Goal: Task Accomplishment & Management: Manage account settings

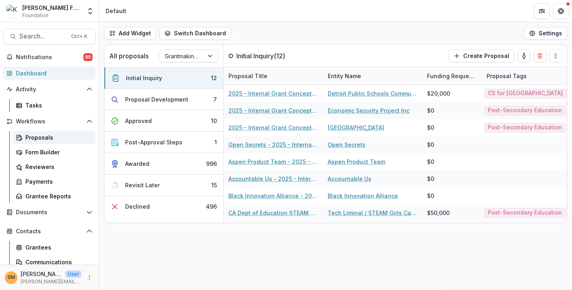
click at [40, 139] on div "Proposals" at bounding box center [57, 137] width 64 height 8
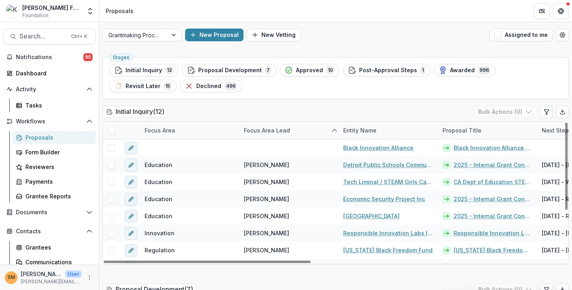
click at [164, 130] on div "Focus Area" at bounding box center [160, 130] width 40 height 8
click at [157, 145] on input "*" at bounding box center [188, 148] width 95 height 13
type input "***"
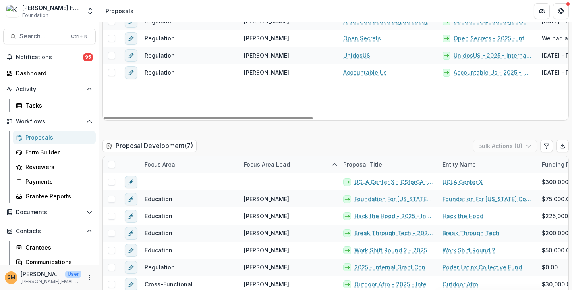
scroll to position [186, 0]
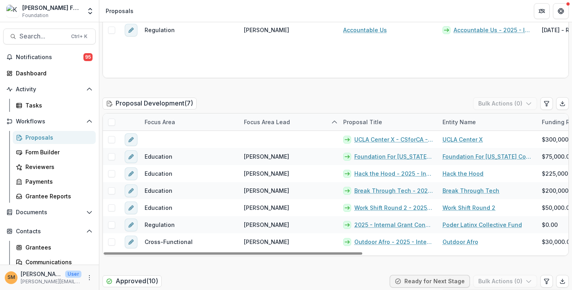
click at [157, 123] on div "Focus Area" at bounding box center [160, 122] width 40 height 8
click at [159, 139] on input at bounding box center [188, 139] width 95 height 13
type input "***"
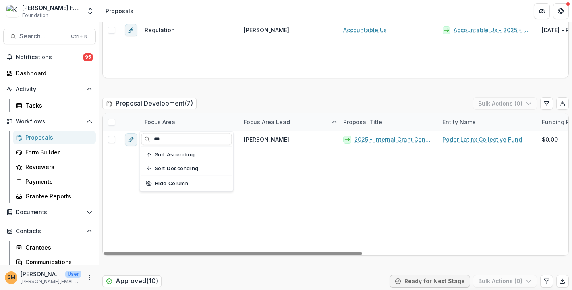
click at [229, 101] on div "Proposal Development ( 7 ) Bulk Actions ( 0 )" at bounding box center [335, 105] width 466 height 16
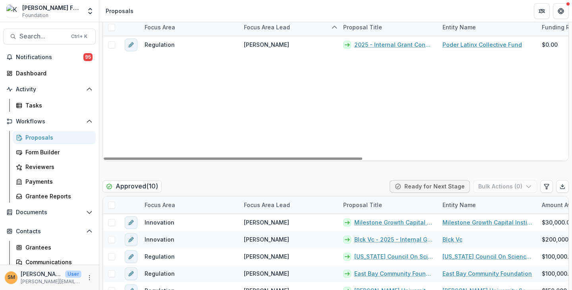
scroll to position [317, 0]
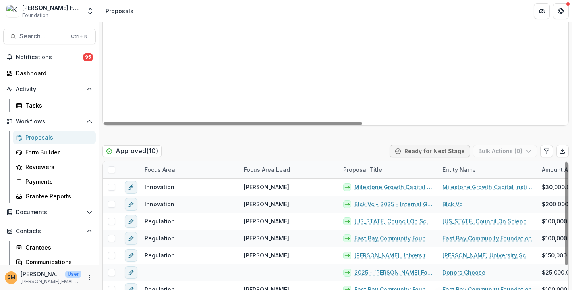
click at [162, 169] on div "Focus Area" at bounding box center [160, 170] width 40 height 8
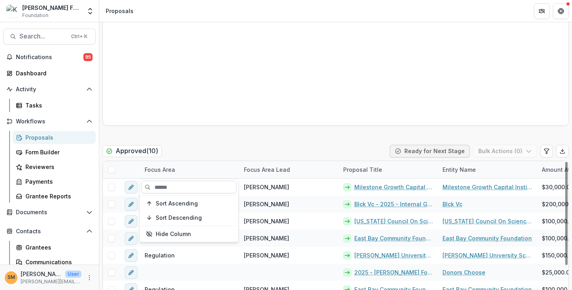
click at [164, 188] on input at bounding box center [188, 187] width 95 height 13
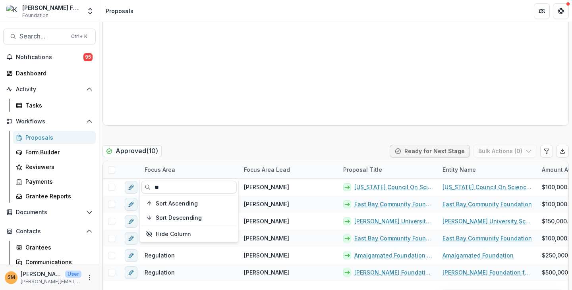
type input "***"
click at [210, 150] on div "Approved ( 10 ) Ready for Next Stage Bulk Actions ( 0 )" at bounding box center [335, 153] width 466 height 16
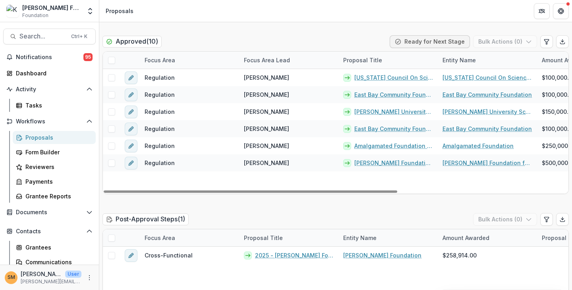
scroll to position [50, 0]
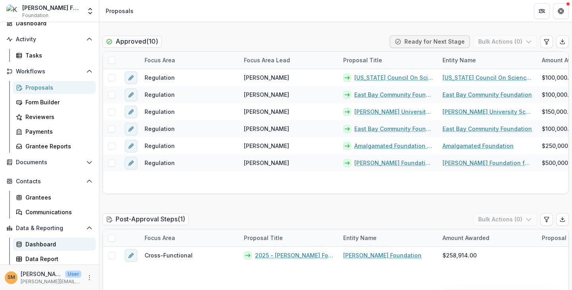
click at [35, 244] on div "Dashboard" at bounding box center [57, 244] width 64 height 8
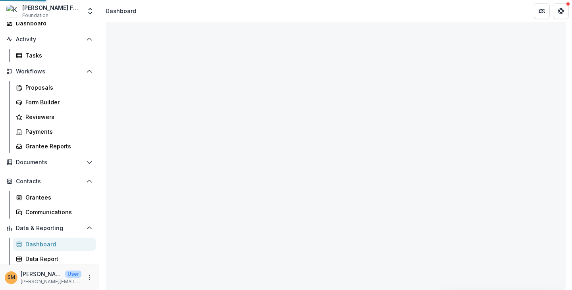
scroll to position [40, 0]
select select "**********"
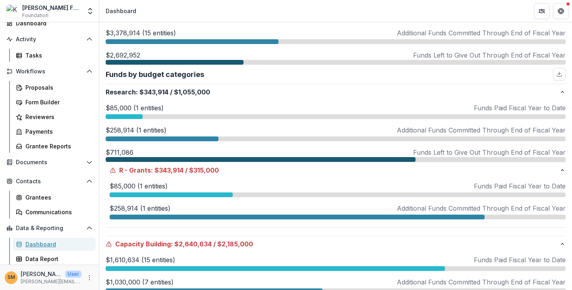
scroll to position [145, 0]
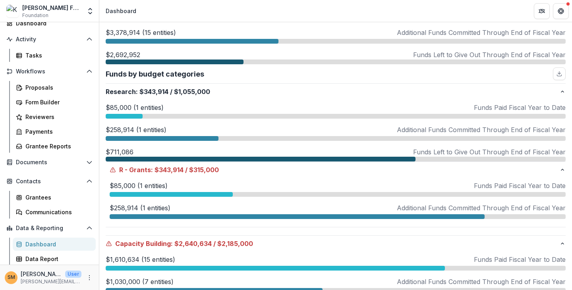
click at [133, 207] on p "$258,914 (1 entities)" at bounding box center [140, 208] width 61 height 10
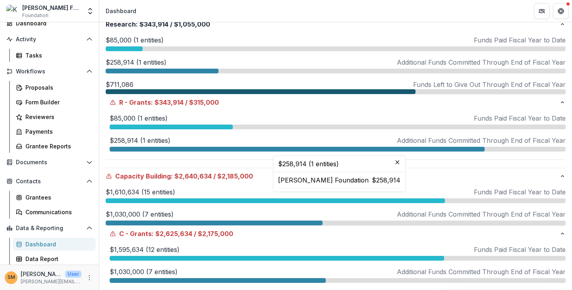
scroll to position [213, 0]
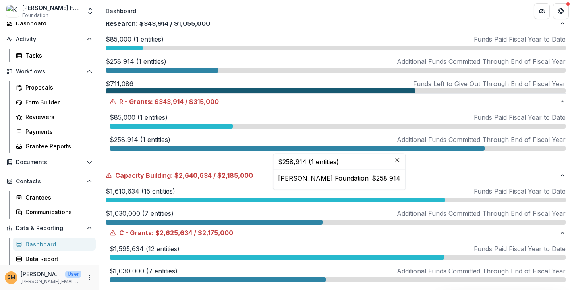
click at [133, 207] on div "$1,610,634 (15 entities) Funds Paid Fiscal Year to Date $1,610,634 (15 entities…" at bounding box center [336, 206] width 460 height 38
click at [134, 213] on p "$1,030,000 (7 entities)" at bounding box center [140, 214] width 68 height 10
click at [124, 83] on p "$711,086" at bounding box center [120, 84] width 28 height 10
click at [124, 61] on p "$258,914 (1 entities)" at bounding box center [136, 62] width 61 height 10
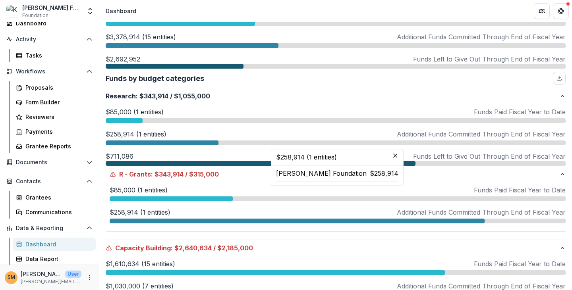
scroll to position [140, 0]
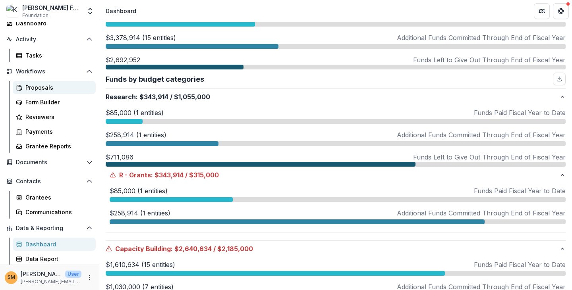
click at [32, 88] on div "Proposals" at bounding box center [57, 87] width 64 height 8
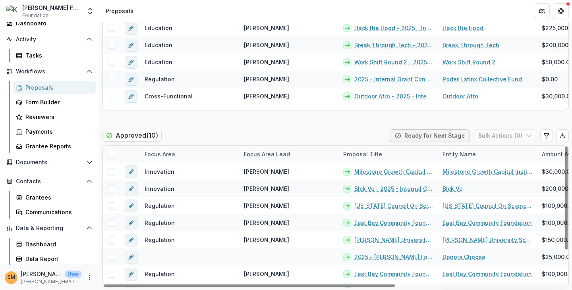
click at [168, 153] on div "Focus Area" at bounding box center [160, 154] width 40 height 8
click at [162, 174] on input at bounding box center [188, 172] width 95 height 13
click at [194, 133] on div "Approved ( 10 ) Ready for Next Stage Bulk Actions ( 0 )" at bounding box center [335, 138] width 466 height 16
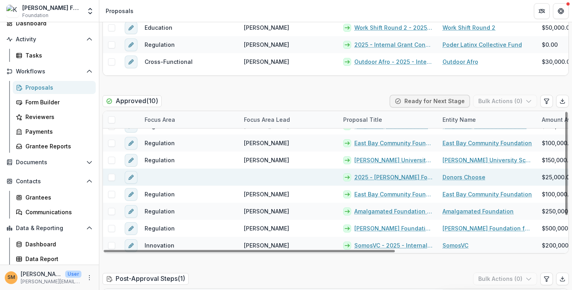
scroll to position [368, 0]
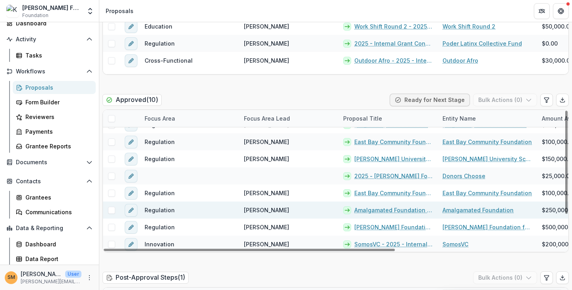
click at [393, 211] on link "Amalgamated Foundation - 2025 - Internal Grant Concept Form" at bounding box center [393, 210] width 79 height 8
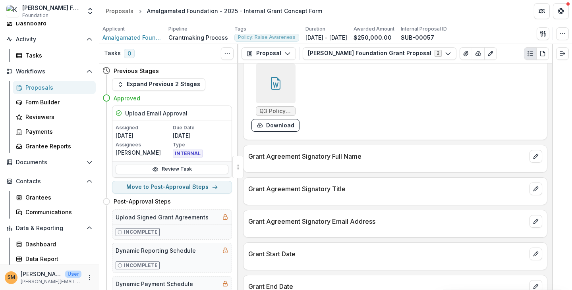
scroll to position [1406, 0]
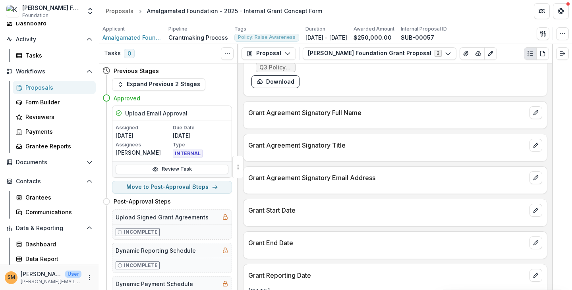
click at [30, 92] on link "Proposals" at bounding box center [54, 87] width 83 height 13
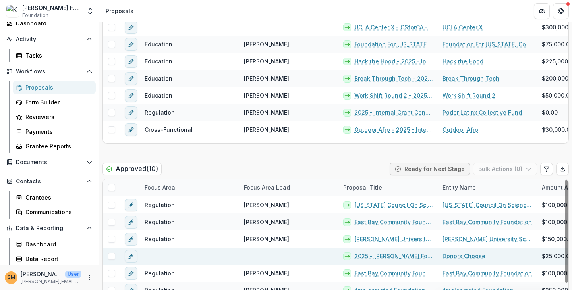
scroll to position [45, 0]
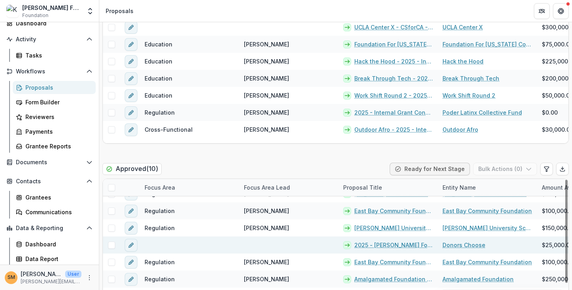
click at [393, 244] on link "Donors Choose" at bounding box center [464, 245] width 43 height 8
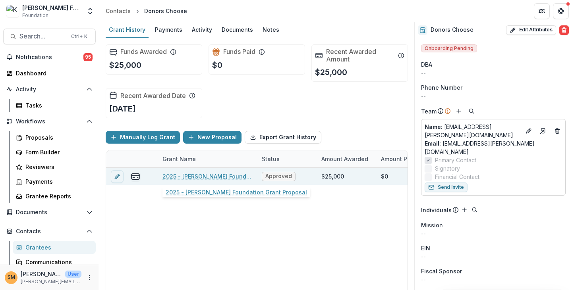
click at [195, 175] on link "2025 - [PERSON_NAME] Foundation Grant Proposal" at bounding box center [207, 176] width 90 height 8
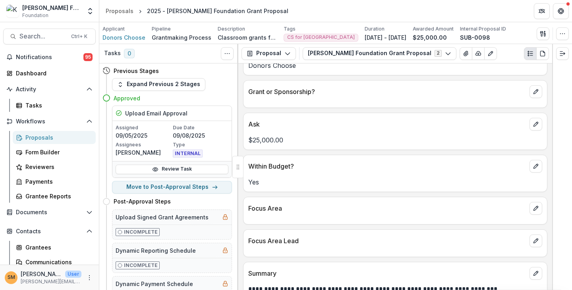
scroll to position [102, 0]
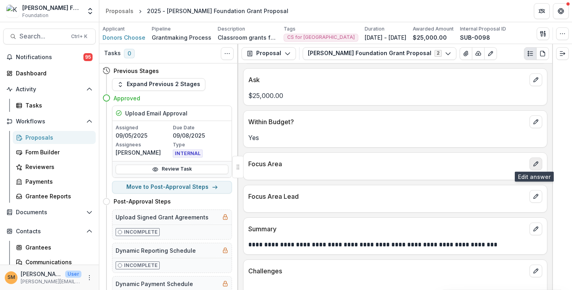
click at [393, 161] on icon "edit" at bounding box center [536, 164] width 6 height 6
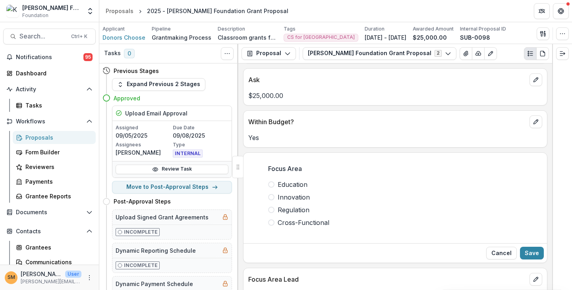
click at [288, 184] on span "Education" at bounding box center [293, 185] width 30 height 10
click at [393, 253] on button "Save" at bounding box center [532, 253] width 24 height 13
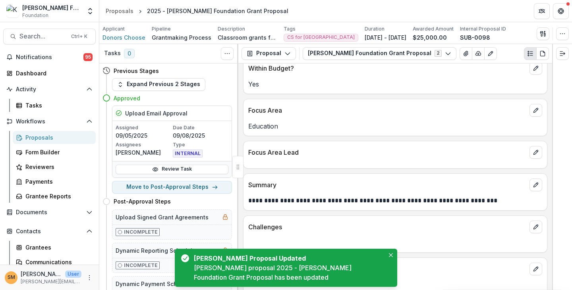
scroll to position [156, 0]
click at [393, 151] on icon "edit" at bounding box center [536, 152] width 6 height 6
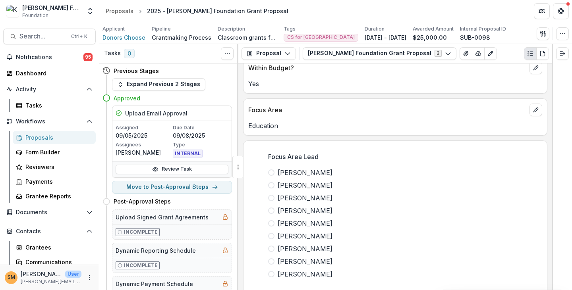
scroll to position [215, 0]
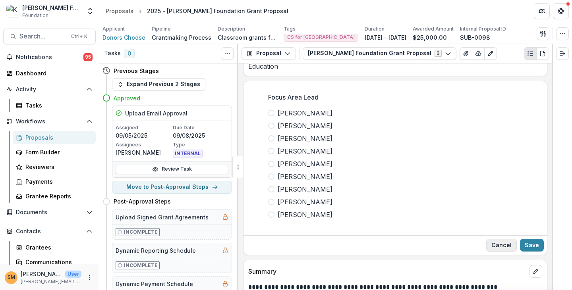
click at [393, 243] on button "Cancel" at bounding box center [501, 245] width 31 height 13
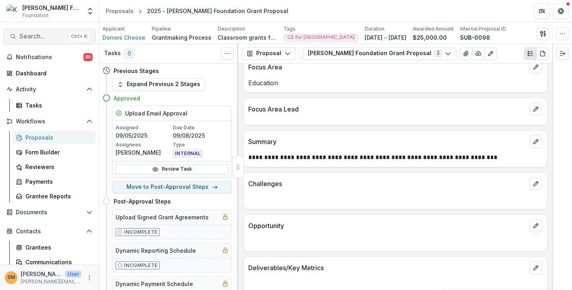
click at [35, 35] on span "Search..." at bounding box center [42, 37] width 47 height 8
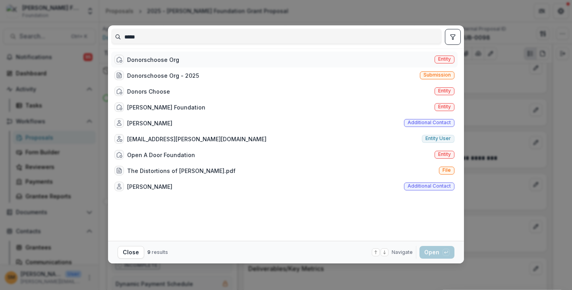
type input "*****"
click at [393, 61] on span "Entity" at bounding box center [444, 59] width 13 height 6
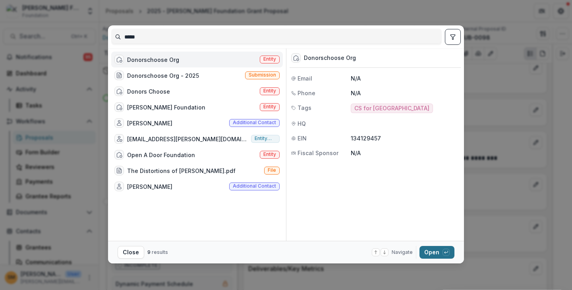
click at [393, 254] on button "Open with enter key" at bounding box center [437, 252] width 35 height 13
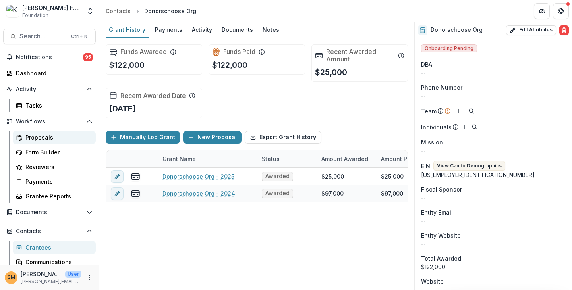
click at [41, 136] on div "Proposals" at bounding box center [57, 137] width 64 height 8
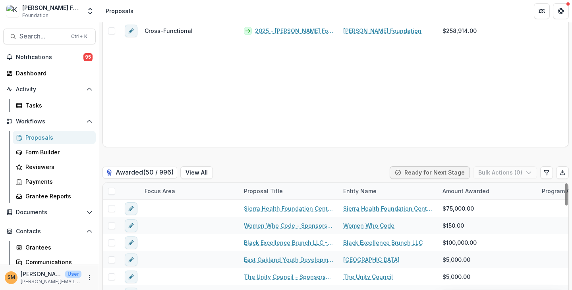
scroll to position [670, 0]
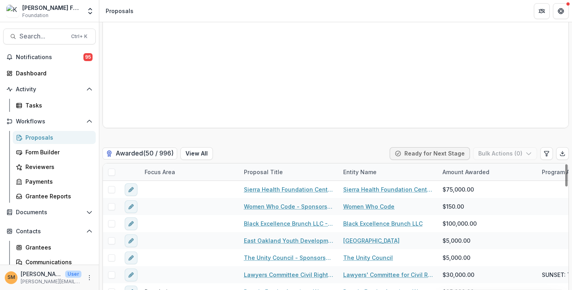
click at [160, 170] on div "Focus Area" at bounding box center [160, 172] width 40 height 8
click at [356, 175] on div "Entity Name" at bounding box center [359, 172] width 43 height 8
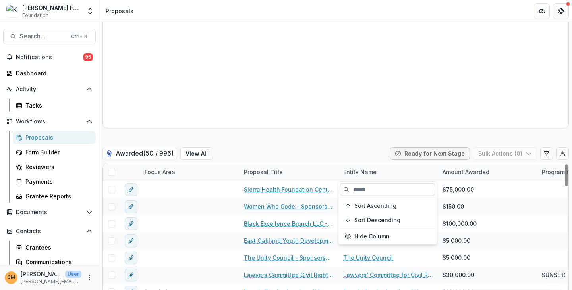
click at [356, 189] on input at bounding box center [387, 190] width 95 height 13
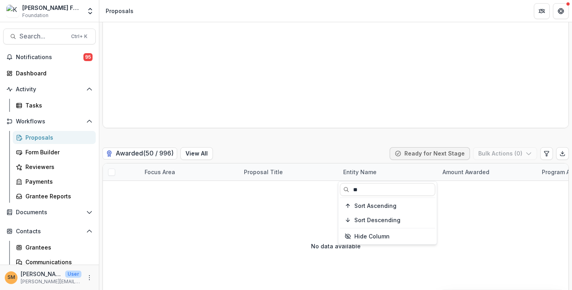
type input "*"
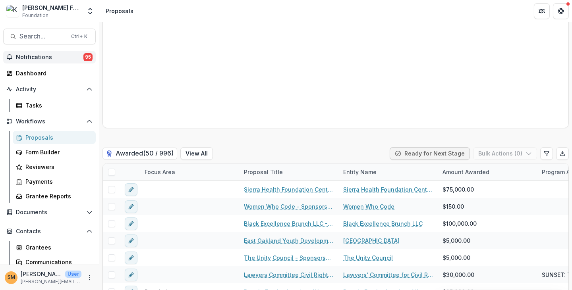
click at [48, 55] on span "Notifications" at bounding box center [50, 57] width 68 height 7
click at [27, 39] on span "Search..." at bounding box center [42, 37] width 47 height 8
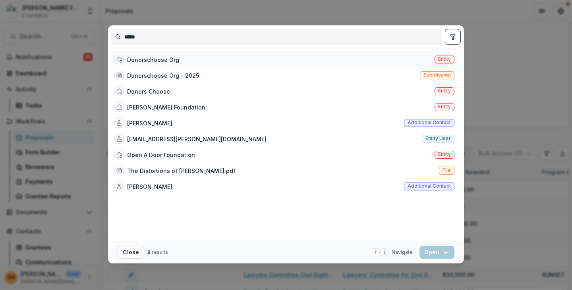
type input "*****"
click at [393, 61] on span "Entity" at bounding box center [444, 59] width 13 height 6
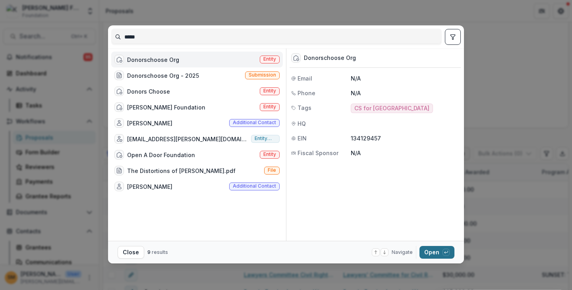
click at [393, 250] on button "Open with enter key" at bounding box center [437, 252] width 35 height 13
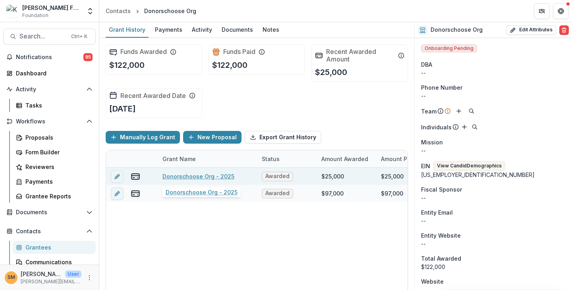
click at [201, 176] on link "Donorschoose Org - 2025" at bounding box center [198, 176] width 72 height 8
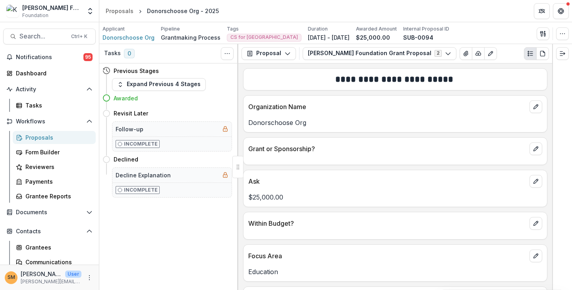
click at [37, 139] on div "Proposals" at bounding box center [57, 137] width 64 height 8
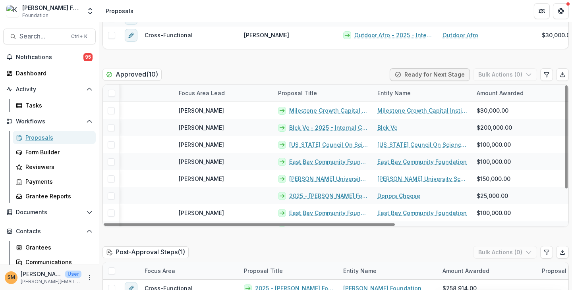
scroll to position [474, 0]
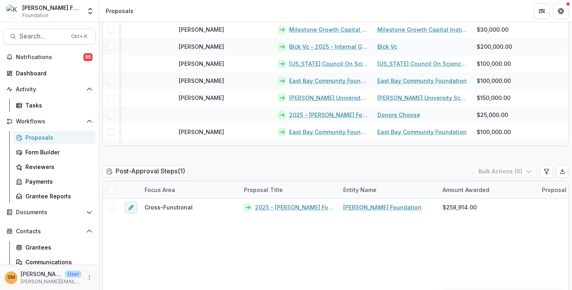
click at [354, 193] on div "Entity Name" at bounding box center [359, 190] width 43 height 8
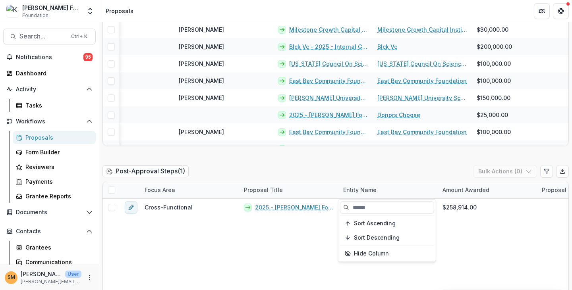
click at [361, 173] on div "Post-Approval Steps ( 1 ) Bulk Actions ( 0 )" at bounding box center [335, 173] width 466 height 16
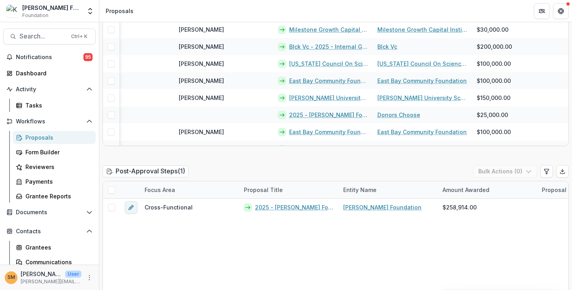
scroll to position [631, 0]
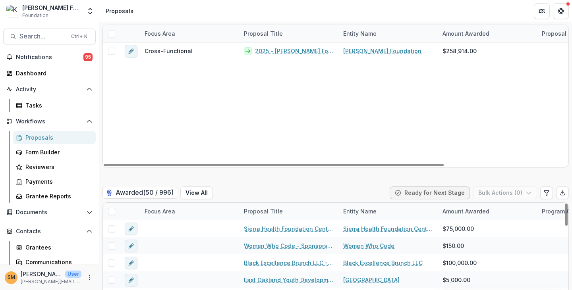
click at [366, 214] on div "Entity Name" at bounding box center [359, 211] width 43 height 8
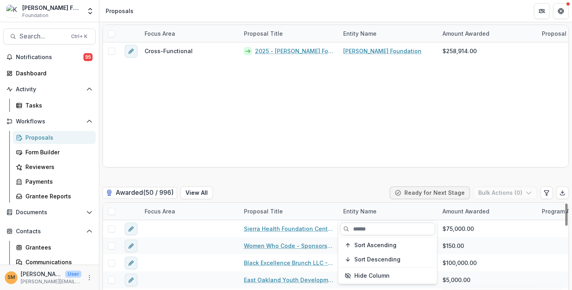
click at [362, 232] on input at bounding box center [387, 229] width 95 height 13
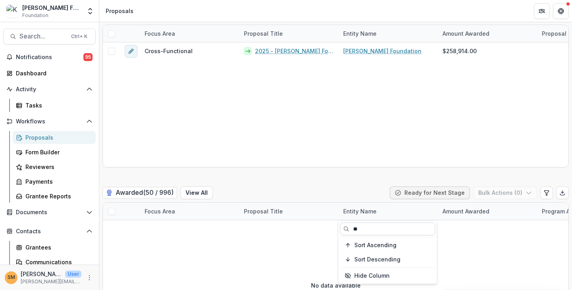
type input "*"
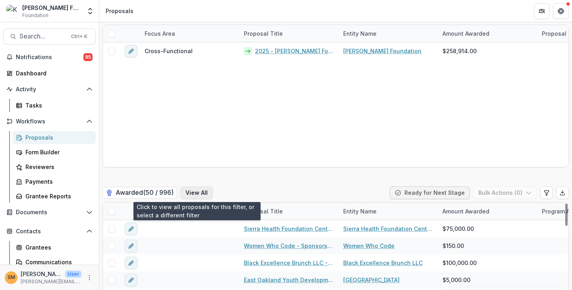
click at [193, 193] on button "View All" at bounding box center [196, 193] width 33 height 13
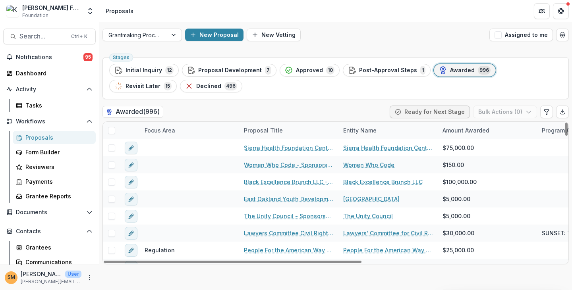
click at [361, 126] on div "Entity Name" at bounding box center [359, 130] width 43 height 8
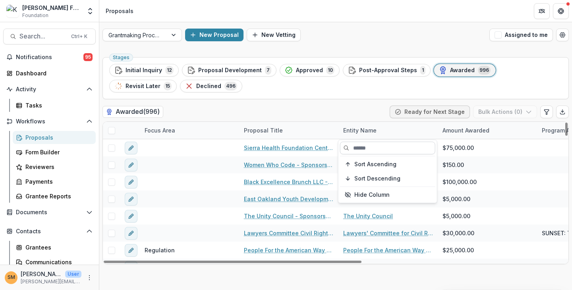
click at [357, 149] on input at bounding box center [387, 148] width 95 height 13
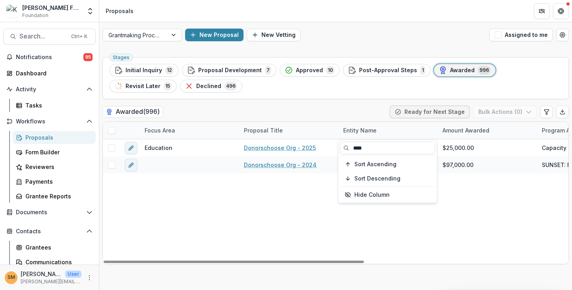
type input "****"
click at [325, 192] on div "Education Donorschoose Org - 2025 Donorschoose Org $25,000.00 Capacity Building…" at bounding box center [518, 201] width 831 height 125
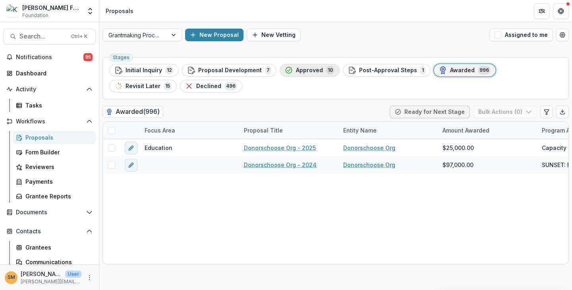
click at [308, 69] on span "Approved" at bounding box center [309, 70] width 27 height 7
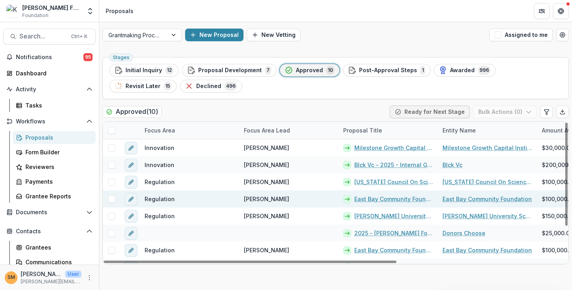
scroll to position [45, 0]
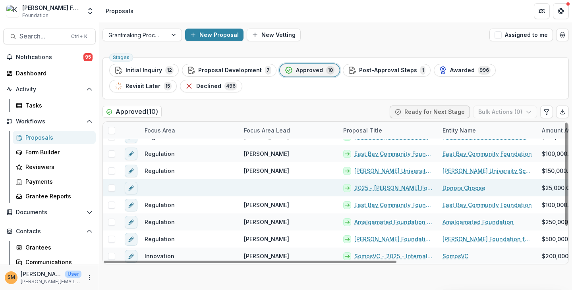
click at [378, 188] on link "2025 - [PERSON_NAME] Foundation Grant Proposal" at bounding box center [393, 188] width 79 height 8
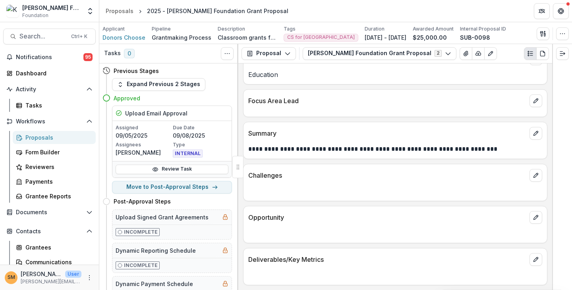
scroll to position [207, 0]
click at [323, 147] on p "**********" at bounding box center [394, 149] width 292 height 10
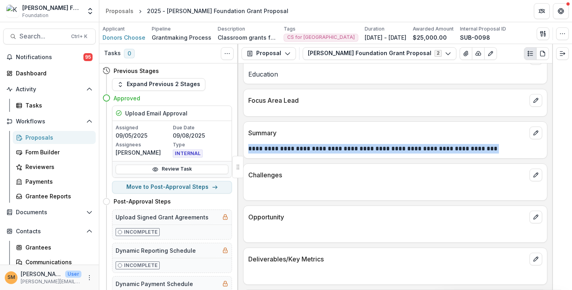
click at [323, 147] on p "**********" at bounding box center [394, 149] width 292 height 10
copy p "**********"
click at [124, 39] on span "Donors Choose" at bounding box center [123, 37] width 43 height 8
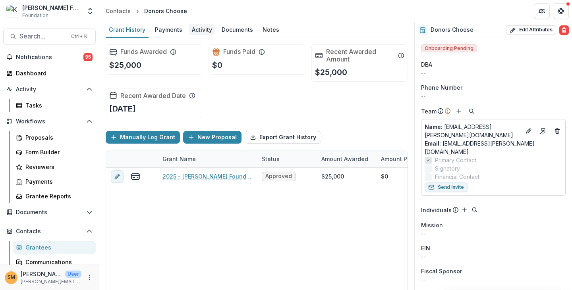
click at [202, 30] on div "Activity" at bounding box center [202, 30] width 27 height 12
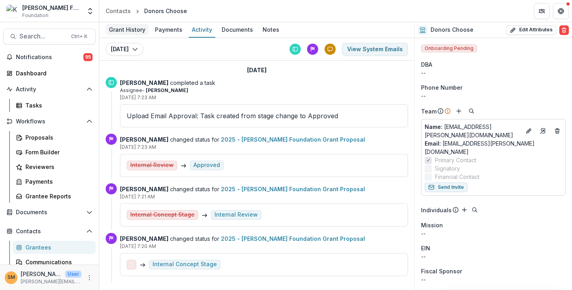
click at [118, 28] on div "Grant History" at bounding box center [127, 30] width 43 height 12
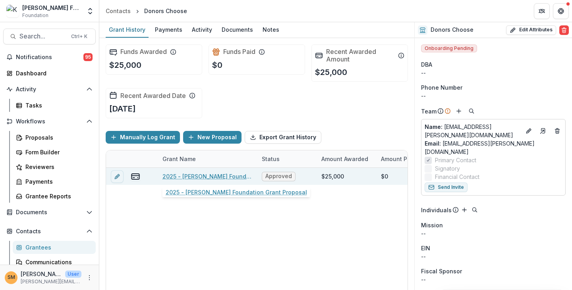
click at [204, 173] on link "2025 - [PERSON_NAME] Foundation Grant Proposal" at bounding box center [207, 176] width 90 height 8
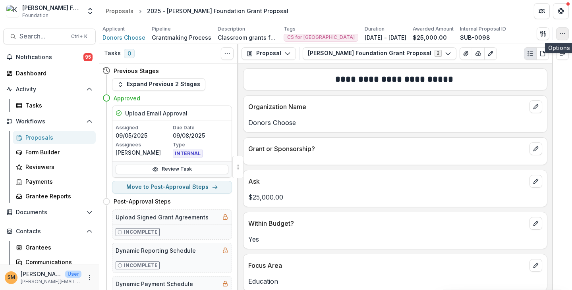
click at [393, 36] on icon "button" at bounding box center [562, 34] width 6 height 6
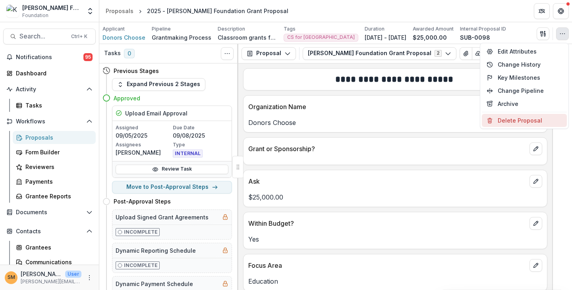
click at [393, 120] on button "Delete Proposal" at bounding box center [524, 120] width 85 height 13
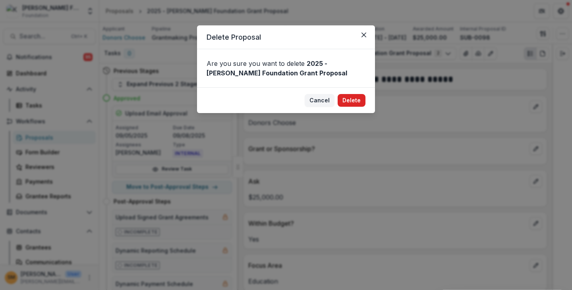
click at [353, 99] on button "Delete" at bounding box center [352, 100] width 28 height 13
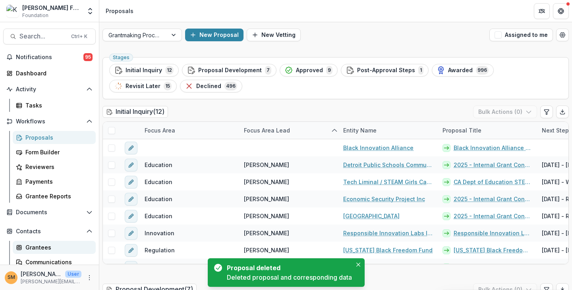
click at [39, 244] on div "Grantees" at bounding box center [57, 248] width 64 height 8
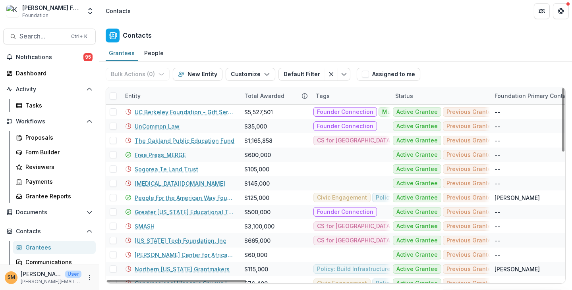
click at [153, 96] on div "Entity" at bounding box center [179, 95] width 119 height 17
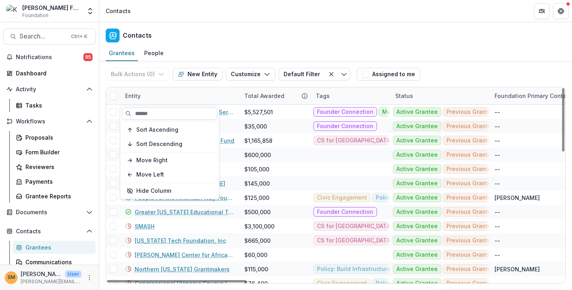
click at [145, 112] on input at bounding box center [169, 113] width 95 height 13
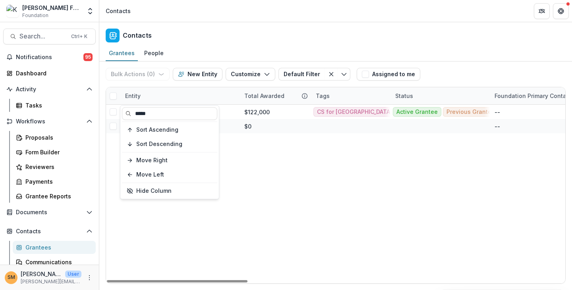
type input "*****"
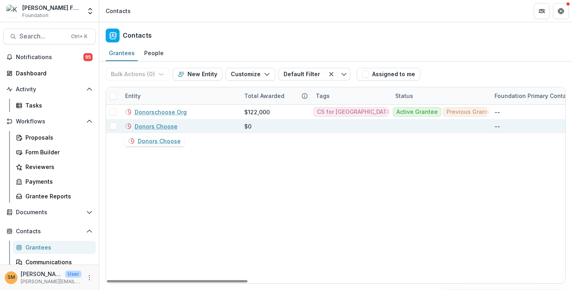
click at [145, 125] on link "Donors Choose" at bounding box center [156, 126] width 43 height 8
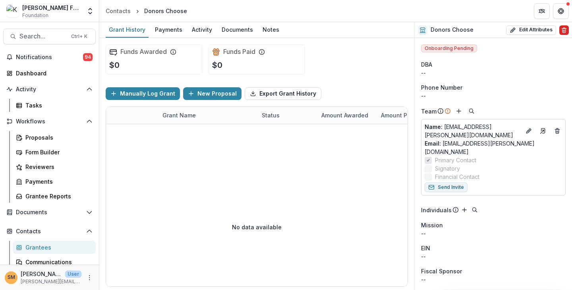
click at [393, 30] on line "Delete" at bounding box center [565, 31] width 0 height 2
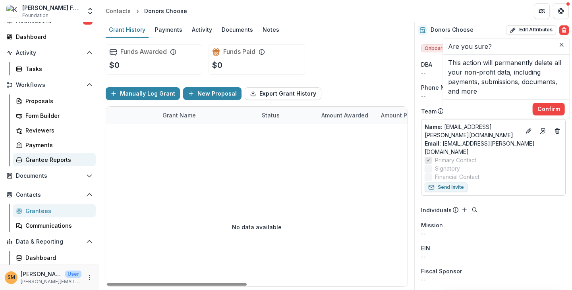
scroll to position [41, 0]
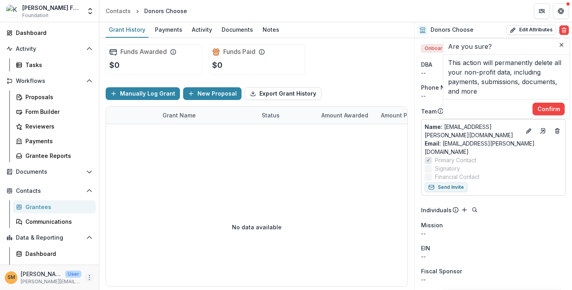
click at [87, 277] on icon "More" at bounding box center [89, 278] width 6 height 6
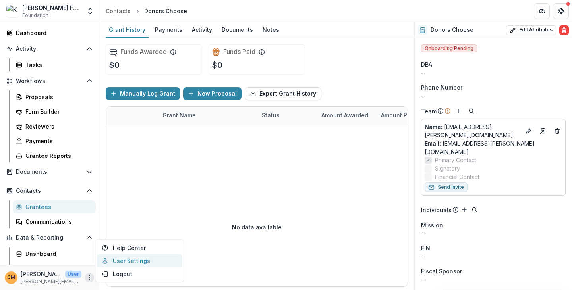
click at [124, 265] on link "User Settings" at bounding box center [139, 261] width 85 height 13
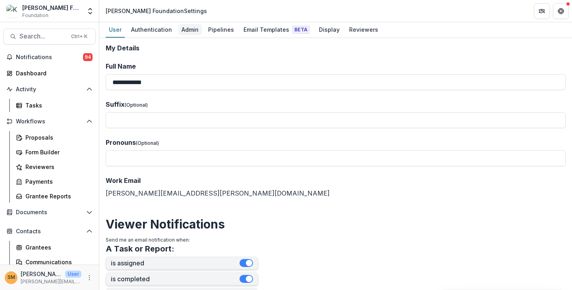
click at [188, 31] on div "Admin" at bounding box center [189, 30] width 23 height 12
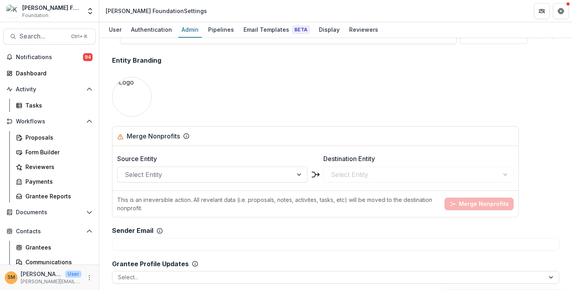
scroll to position [1486, 0]
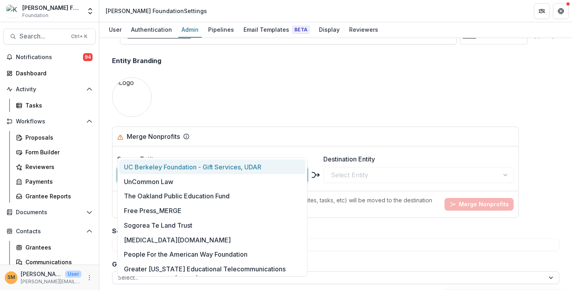
click at [206, 170] on div at bounding box center [205, 175] width 161 height 11
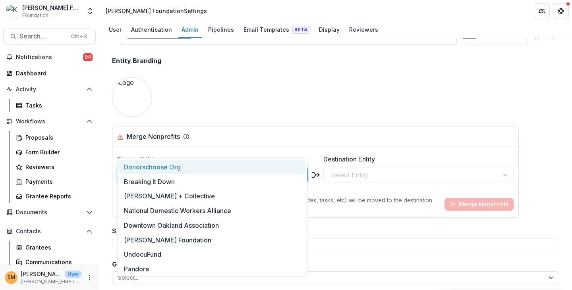
type input "****"
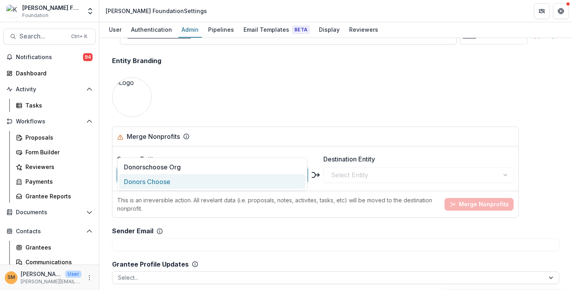
click at [157, 182] on div "Donors Choose" at bounding box center [212, 181] width 186 height 15
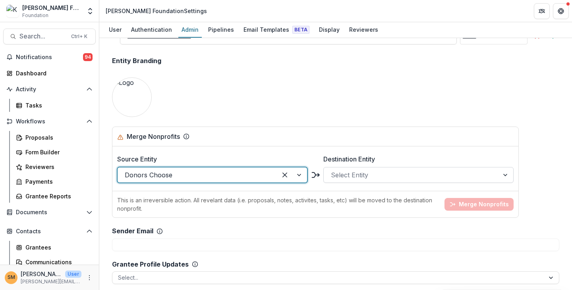
click at [352, 170] on div at bounding box center [411, 175] width 161 height 11
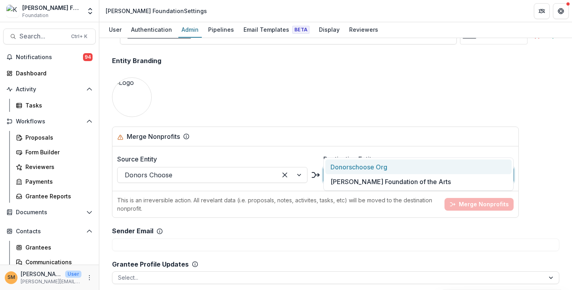
type input "****"
click at [359, 167] on div "Donorschoose Org" at bounding box center [418, 167] width 186 height 15
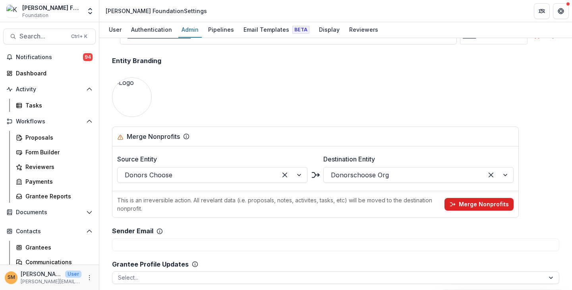
click at [393, 198] on button "Merge Nonprofits" at bounding box center [479, 204] width 69 height 13
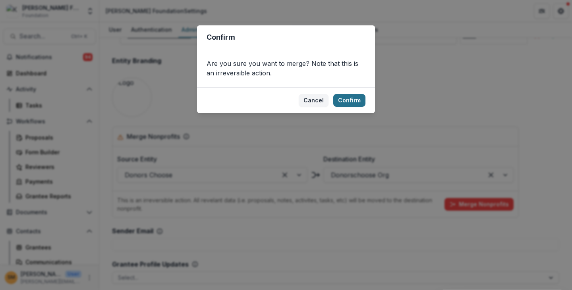
click at [352, 99] on button "Confirm" at bounding box center [349, 100] width 32 height 13
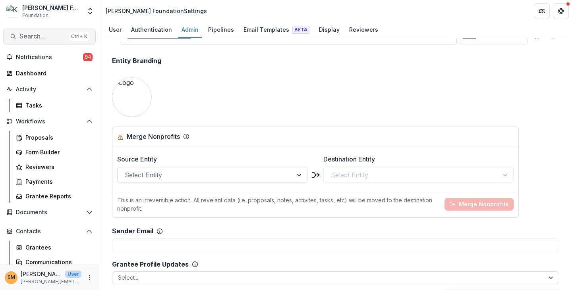
click at [39, 41] on button "Search... Ctrl + K" at bounding box center [49, 37] width 93 height 16
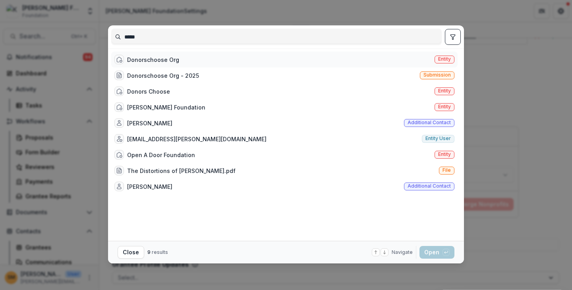
type input "*****"
click at [393, 57] on span "Entity" at bounding box center [444, 59] width 13 height 6
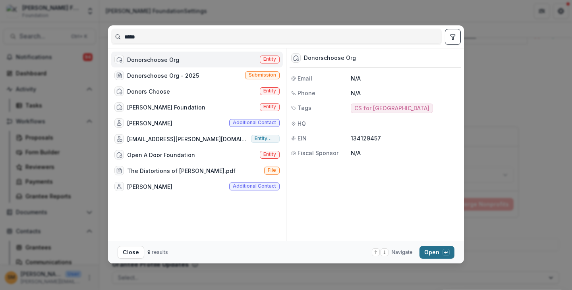
click at [393, 249] on button "Open with enter key" at bounding box center [437, 252] width 35 height 13
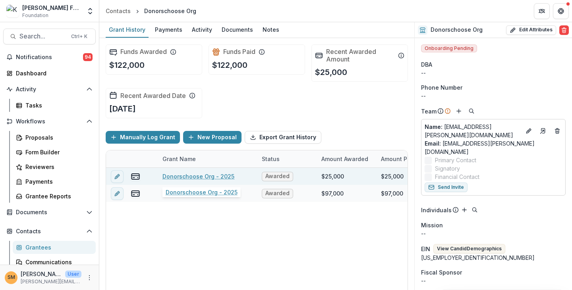
click at [183, 173] on link "Donorschoose Org - 2025" at bounding box center [198, 176] width 72 height 8
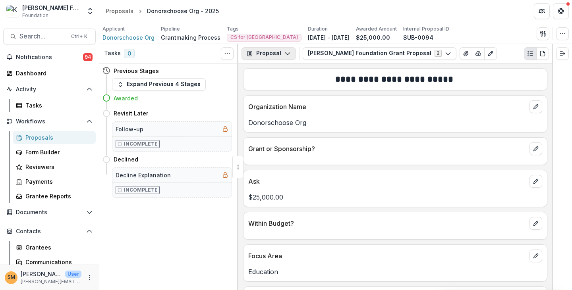
click at [259, 53] on button "Proposal" at bounding box center [269, 53] width 54 height 13
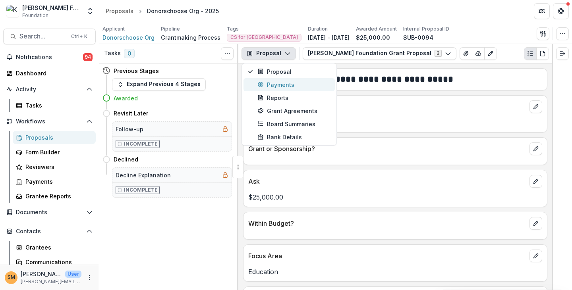
click at [271, 83] on div "Payments" at bounding box center [293, 85] width 73 height 8
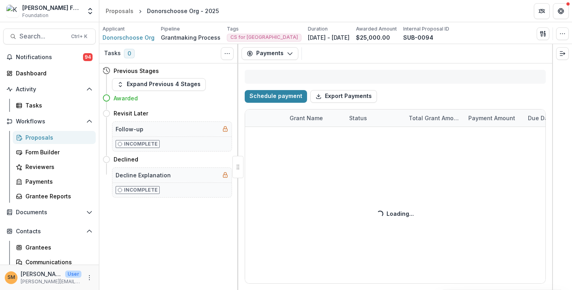
select select "****"
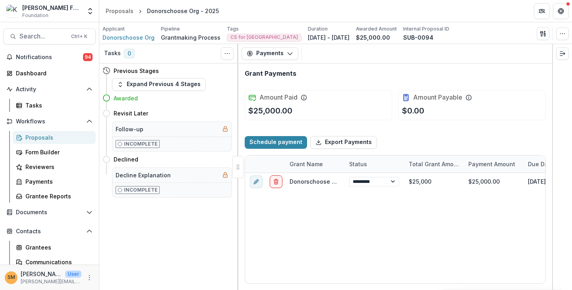
select select "****"
click at [33, 139] on div "Proposals" at bounding box center [57, 137] width 64 height 8
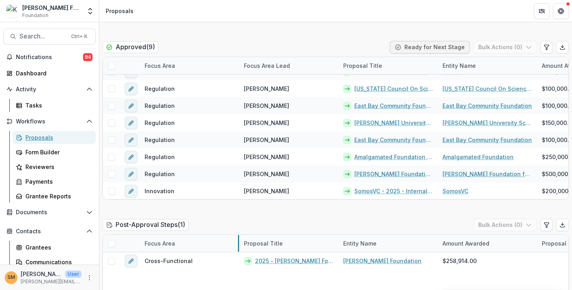
scroll to position [420, 0]
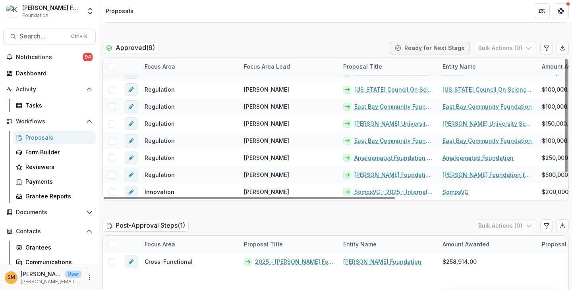
click at [164, 68] on div "Focus Area" at bounding box center [160, 66] width 40 height 8
click at [163, 81] on input at bounding box center [188, 84] width 95 height 13
type input "*"
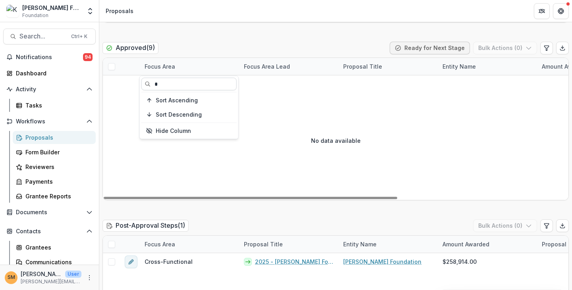
scroll to position [0, 0]
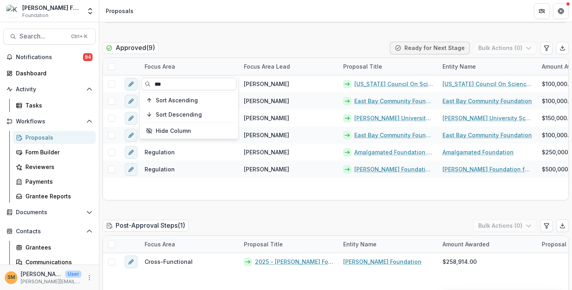
type input "***"
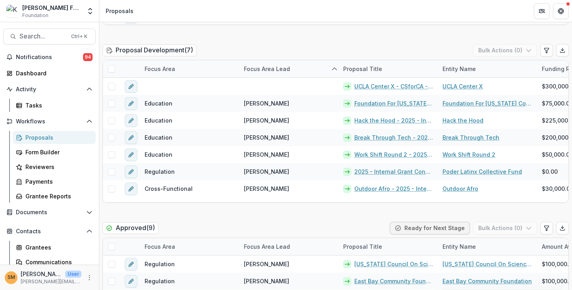
scroll to position [239, 0]
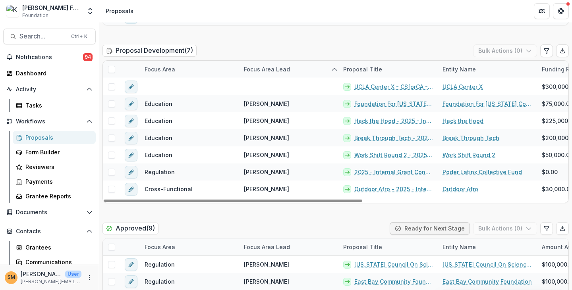
click at [164, 70] on div "Focus Area" at bounding box center [160, 69] width 40 height 8
click at [160, 70] on div "Focus Area" at bounding box center [160, 69] width 40 height 8
click at [162, 89] on input at bounding box center [188, 87] width 95 height 13
type input "***"
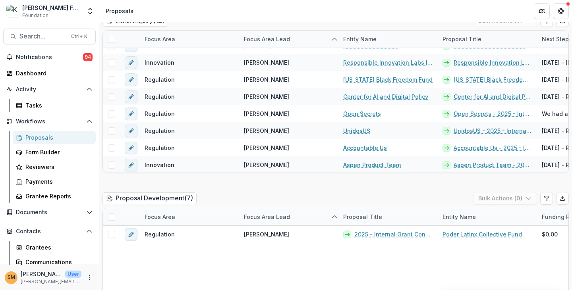
scroll to position [91, 0]
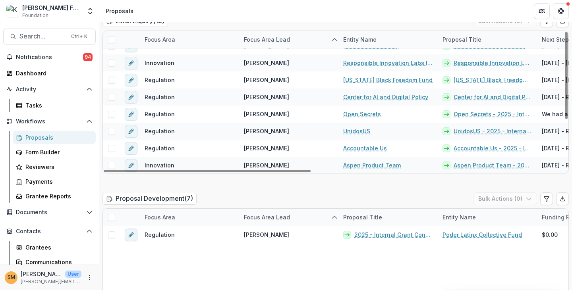
click at [168, 41] on div "Focus Area" at bounding box center [160, 39] width 40 height 8
click at [171, 59] on input at bounding box center [188, 57] width 95 height 13
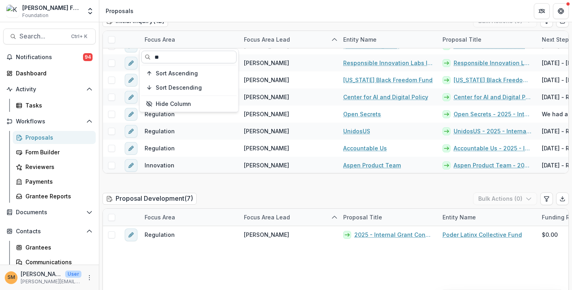
type input "***"
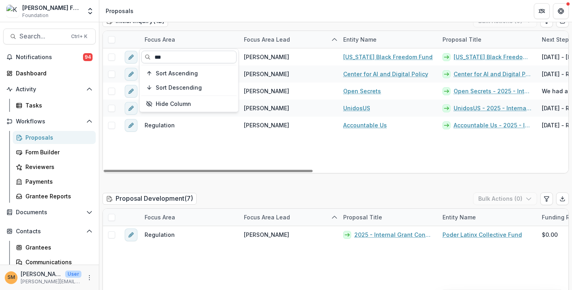
scroll to position [0, 0]
click at [248, 28] on div "Initial Inquiry ( 12 ) Bulk Actions ( 0 )" at bounding box center [335, 23] width 466 height 16
